Goal: Task Accomplishment & Management: Manage account settings

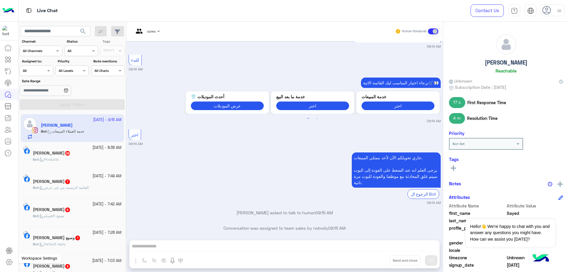
click at [7, 265] on icon at bounding box center [9, 262] width 7 height 7
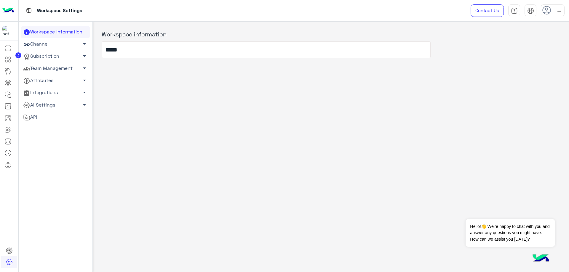
click at [45, 64] on link "Team Management arrow_drop_down" at bounding box center [55, 68] width 69 height 12
click at [47, 76] on link "Team Members" at bounding box center [55, 80] width 69 height 10
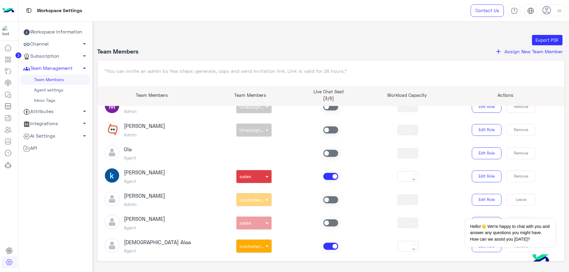
scroll to position [99, 0]
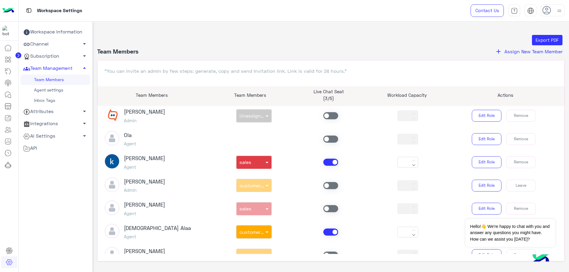
click at [325, 162] on span at bounding box center [330, 162] width 15 height 7
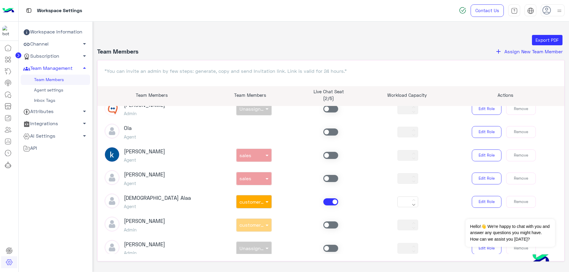
scroll to position [148, 0]
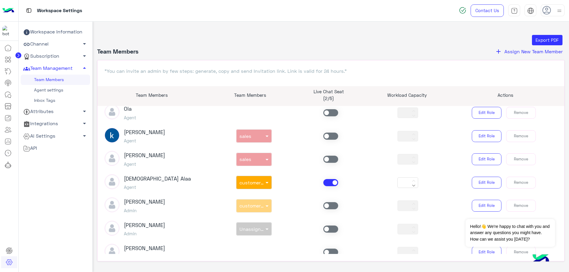
click at [329, 183] on span at bounding box center [330, 182] width 15 height 7
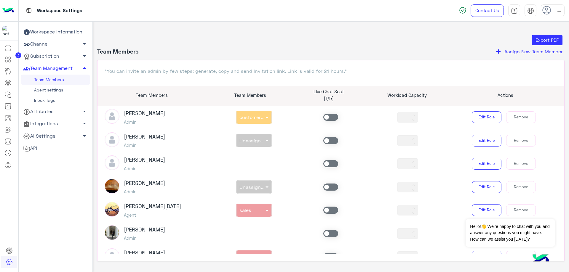
scroll to position [247, 0]
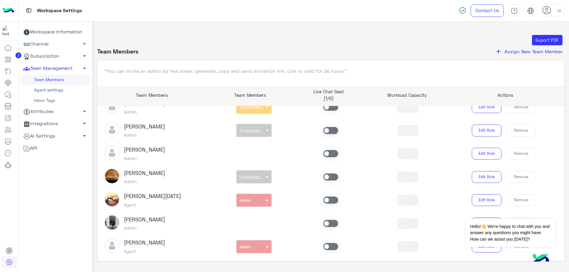
click at [329, 198] on span at bounding box center [330, 200] width 15 height 7
click at [329, 246] on span at bounding box center [330, 246] width 15 height 7
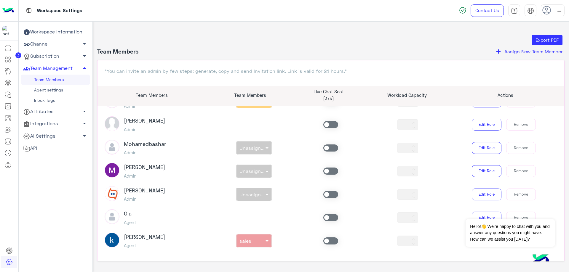
scroll to position [0, 0]
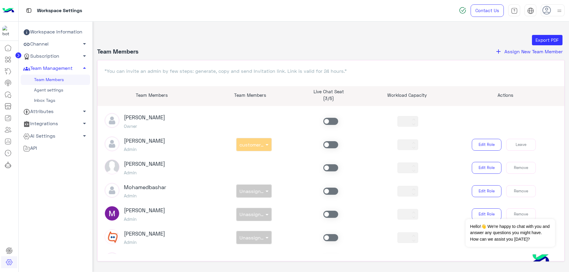
click at [330, 142] on span at bounding box center [330, 144] width 15 height 7
click at [6, 93] on icon at bounding box center [7, 94] width 7 height 7
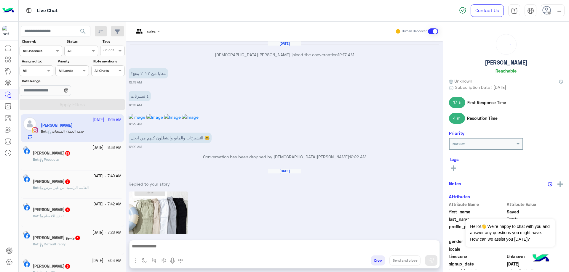
scroll to position [504, 0]
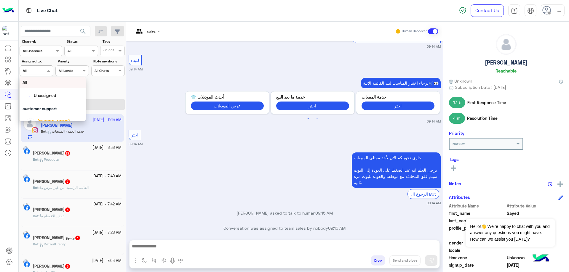
click at [38, 73] on div "Assigned on All" at bounding box center [32, 70] width 25 height 5
click at [12, 267] on link at bounding box center [9, 262] width 16 height 12
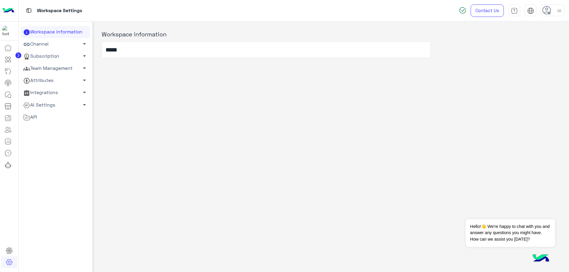
click at [43, 68] on link "Team Management arrow_drop_down" at bounding box center [55, 68] width 69 height 12
click at [53, 79] on link "Team Members" at bounding box center [55, 80] width 69 height 10
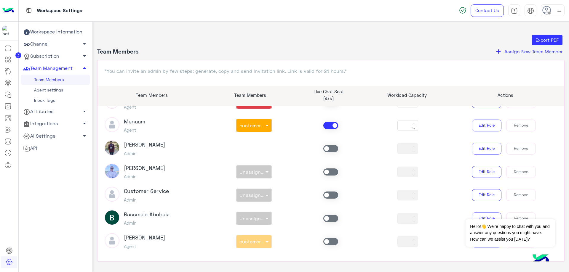
scroll to position [394, 0]
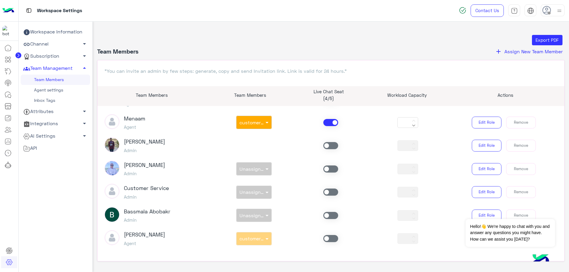
click at [328, 121] on span at bounding box center [330, 122] width 15 height 7
click at [10, 95] on icon at bounding box center [7, 94] width 7 height 7
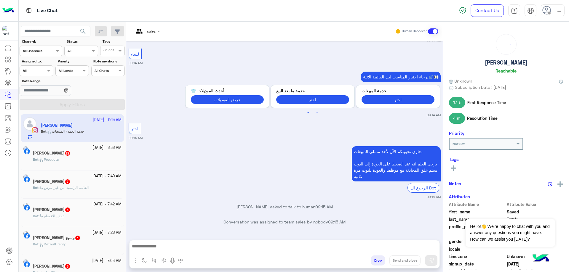
scroll to position [504, 0]
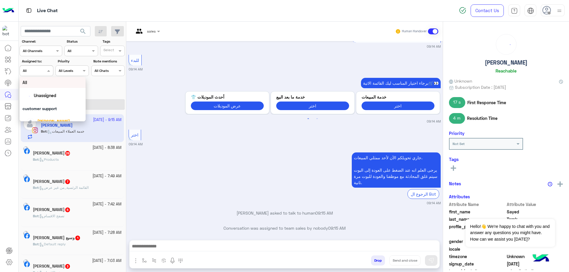
click at [43, 76] on div "Assigned on All" at bounding box center [36, 70] width 33 height 11
click at [55, 77] on span "[PERSON_NAME]" at bounding box center [53, 77] width 33 height 5
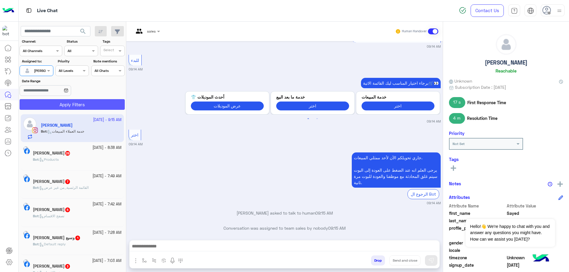
click at [70, 102] on button "Apply Filters" at bounding box center [72, 104] width 105 height 11
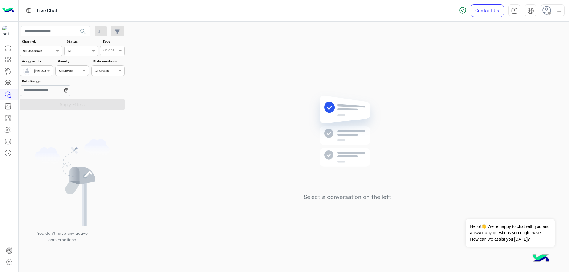
click at [556, 8] on img at bounding box center [558, 10] width 7 height 7
click at [536, 45] on label "Online" at bounding box center [527, 45] width 65 height 11
click at [418, 70] on div "Select a conversation on the left" at bounding box center [347, 148] width 442 height 253
